Goal: Find specific page/section: Find specific page/section

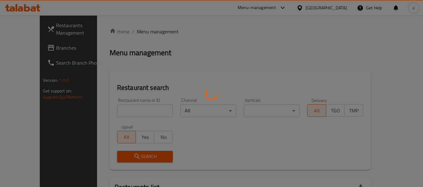
click at [331, 10] on div at bounding box center [211, 93] width 423 height 187
click at [331, 7] on div at bounding box center [211, 93] width 423 height 187
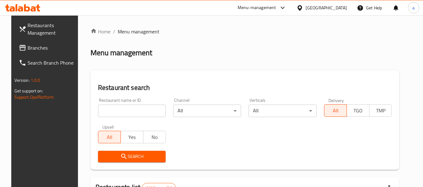
click at [305, 10] on div at bounding box center [300, 7] width 9 height 7
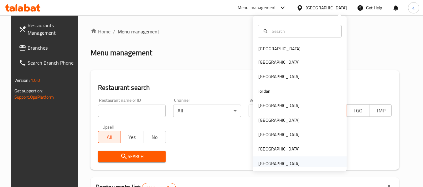
click at [276, 165] on div "[GEOGRAPHIC_DATA]" at bounding box center [278, 163] width 41 height 7
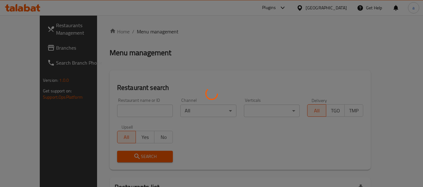
click at [26, 53] on div at bounding box center [211, 93] width 423 height 187
click at [29, 49] on div at bounding box center [211, 93] width 423 height 187
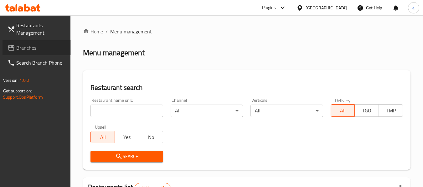
click at [31, 46] on span "Branches" at bounding box center [40, 48] width 49 height 8
